Goal: Task Accomplishment & Management: Use online tool/utility

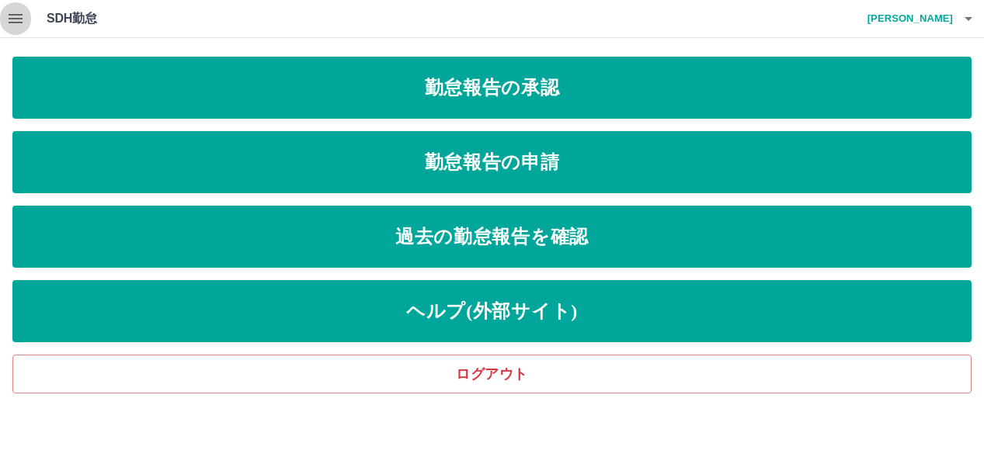
click at [27, 19] on button "button" at bounding box center [15, 18] width 31 height 37
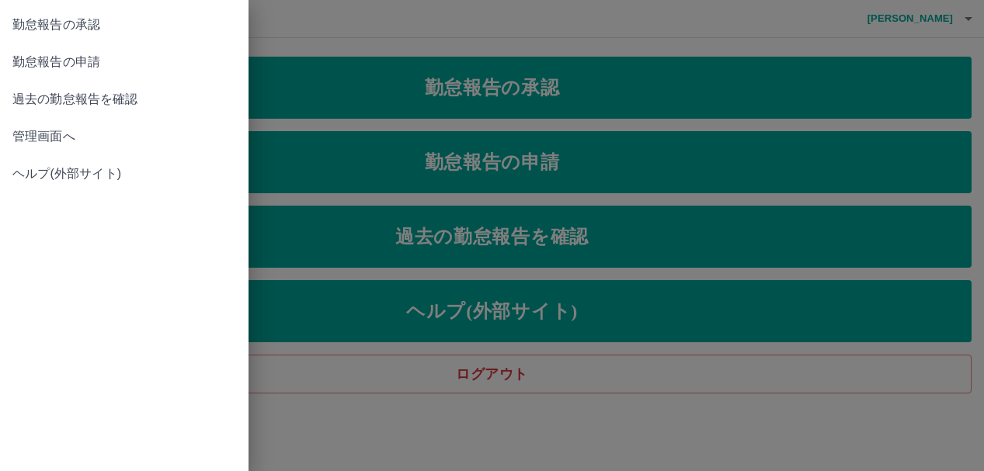
click at [51, 127] on link "管理画面へ" at bounding box center [124, 136] width 249 height 37
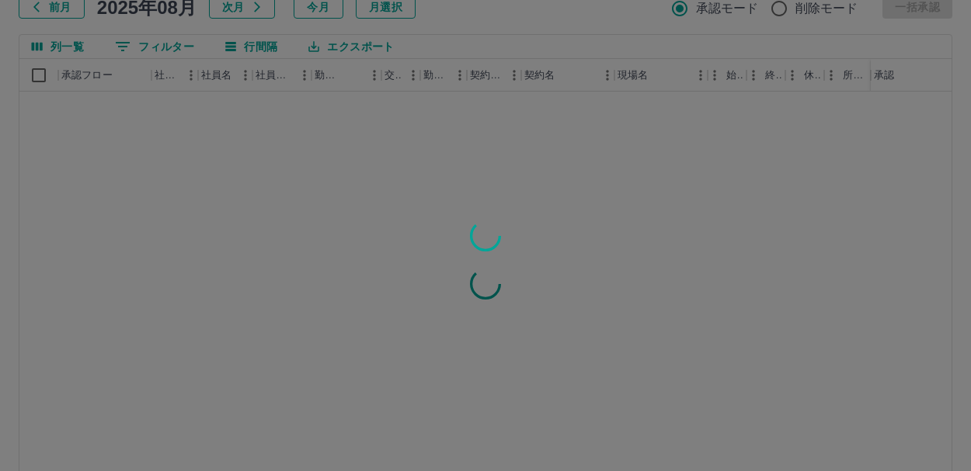
scroll to position [185, 0]
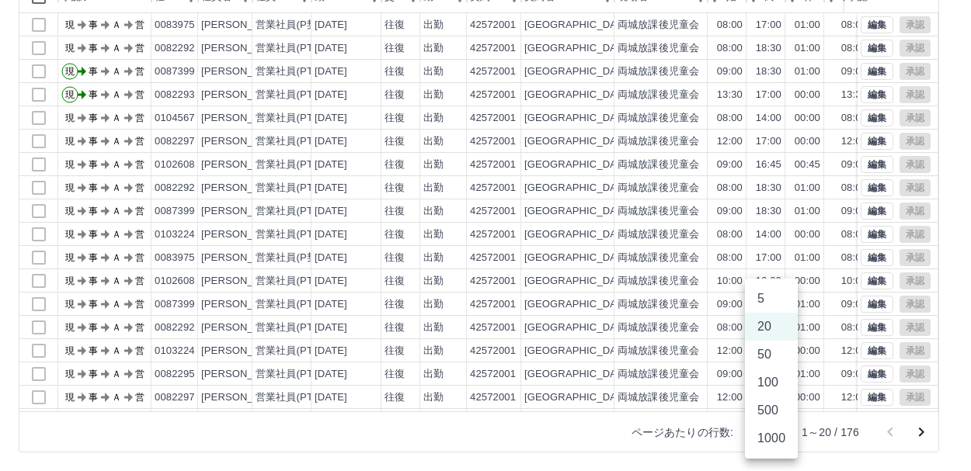
click at [780, 433] on body "SDH勤怠 [PERSON_NAME] 勤務実績承認 前月 [DATE] 次月 今月 月選択 承認モード 削除モード 一括承認 列一覧 0 フィルター 行間隔…" at bounding box center [485, 143] width 971 height 656
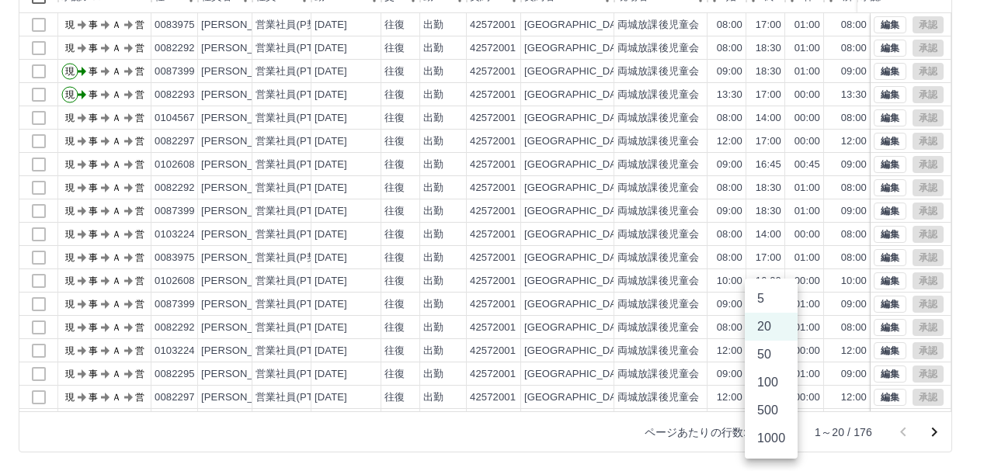
click at [778, 440] on li "1000" at bounding box center [771, 439] width 53 height 28
type input "****"
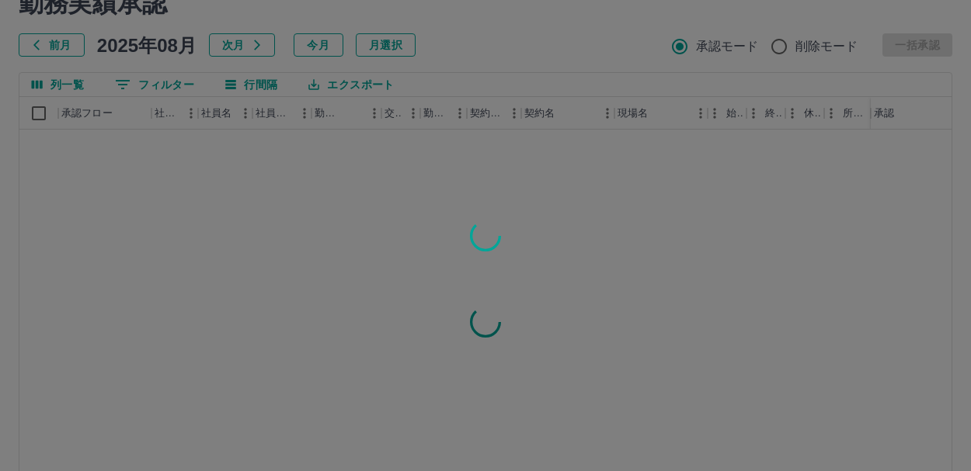
scroll to position [0, 0]
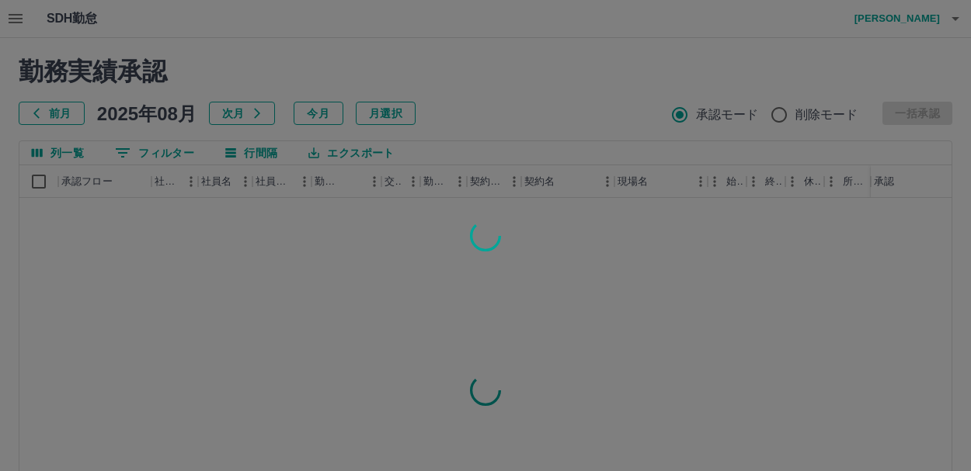
click at [341, 151] on div at bounding box center [485, 235] width 971 height 471
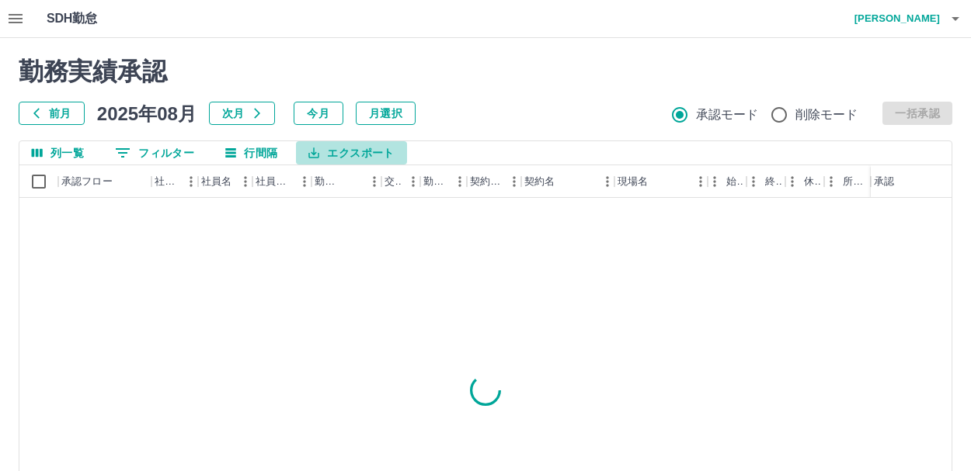
click at [341, 151] on button "エクスポート" at bounding box center [351, 152] width 110 height 23
click at [337, 186] on li "CSVダウンロード" at bounding box center [359, 185] width 126 height 28
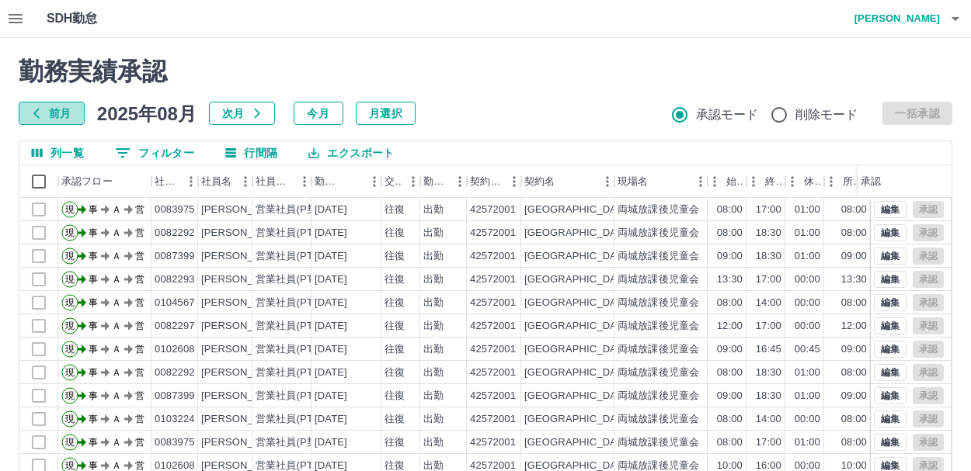
click at [37, 115] on icon "button" at bounding box center [36, 113] width 12 height 12
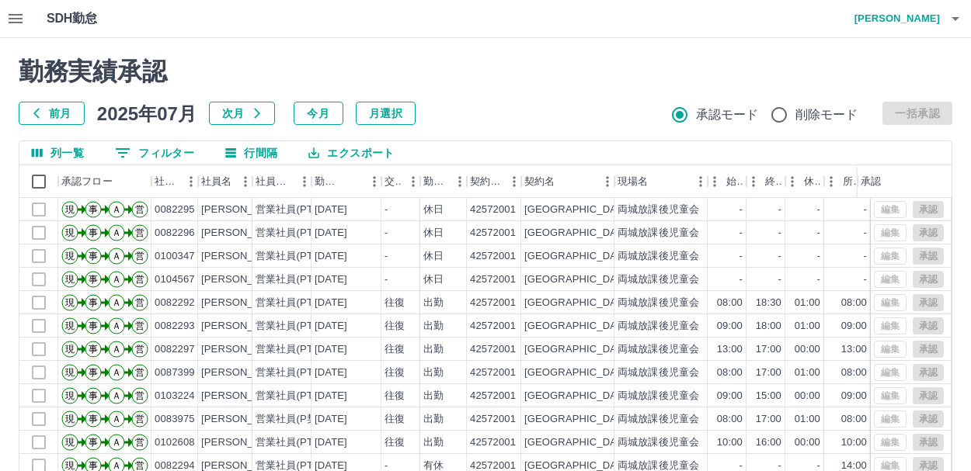
click at [351, 156] on button "エクスポート" at bounding box center [351, 152] width 110 height 23
click at [356, 179] on li "CSVダウンロード" at bounding box center [359, 185] width 126 height 28
click at [951, 17] on icon "button" at bounding box center [955, 18] width 19 height 19
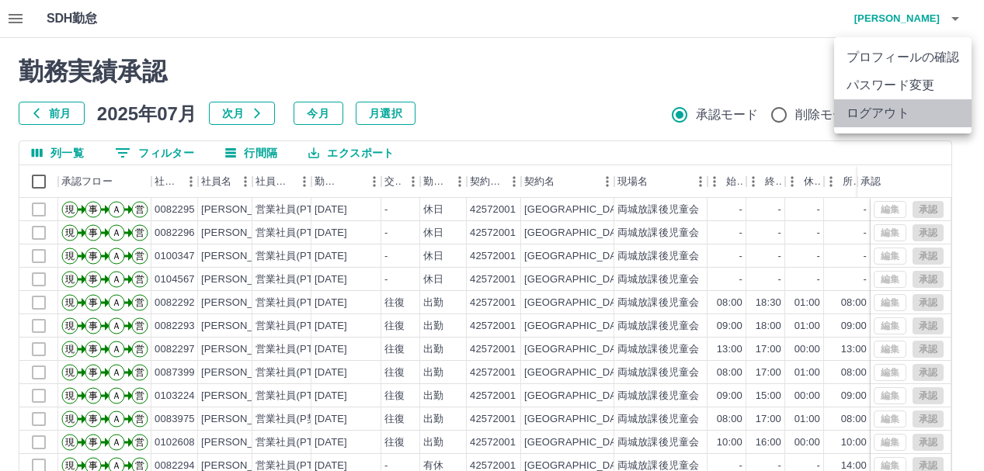
click at [903, 116] on li "ログアウト" at bounding box center [902, 113] width 137 height 28
